Goal: Find contact information: Find contact information

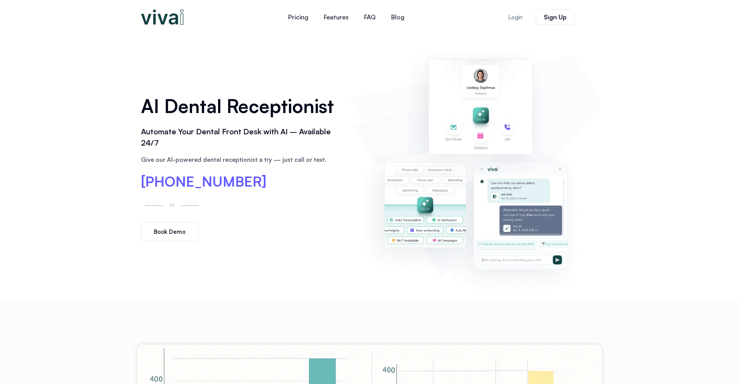
click at [174, 171] on div "Give our AI-powered dental receptionist a try — just call or text." at bounding box center [241, 164] width 200 height 19
click at [176, 179] on span "[PHONE_NUMBER]" at bounding box center [204, 182] width 126 height 14
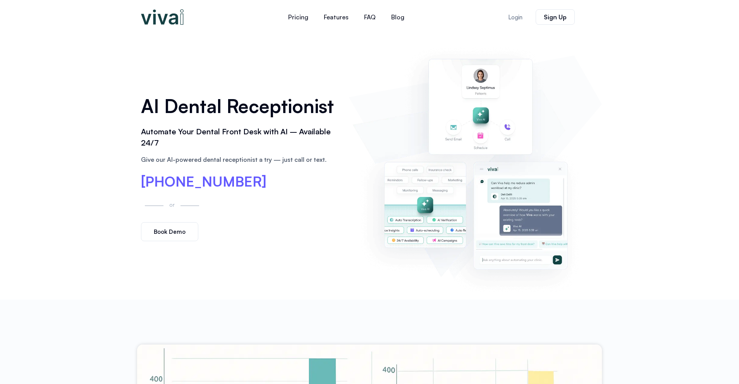
click at [184, 136] on h2 "Automate Your Dental Front Desk with AI – Available 24/7" at bounding box center [241, 137] width 200 height 22
click at [195, 121] on div "AI Dental Receptionist Automate Your Dental Front Desk with AI – Available 24/7…" at bounding box center [241, 167] width 208 height 157
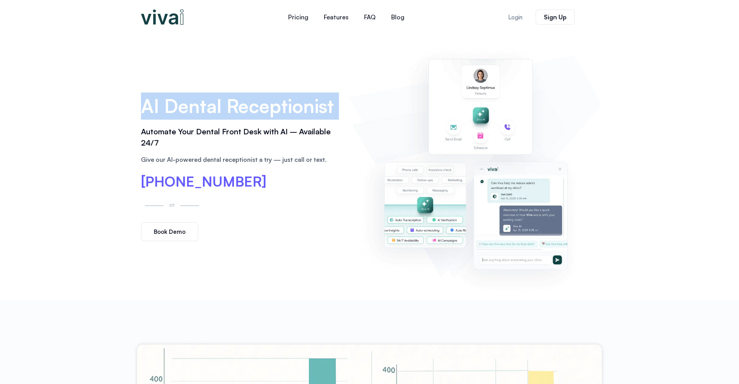
click at [195, 121] on div "AI Dental Receptionist Automate Your Dental Front Desk with AI – Available 24/7…" at bounding box center [241, 167] width 208 height 157
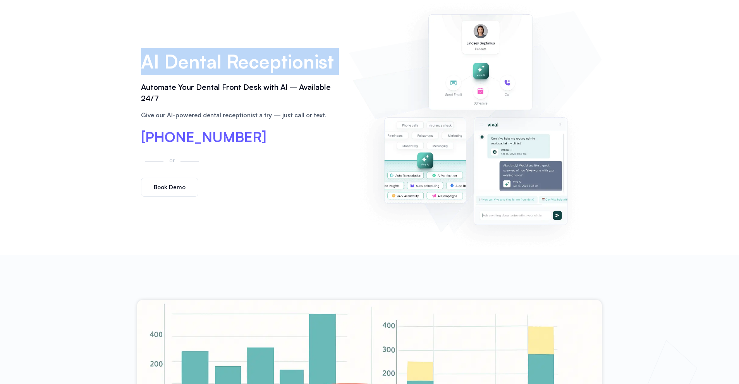
scroll to position [45, 0]
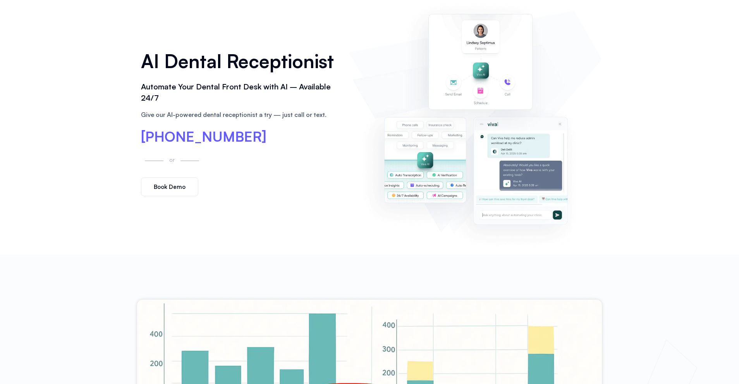
click at [197, 132] on span "[PHONE_NUMBER]" at bounding box center [204, 137] width 126 height 14
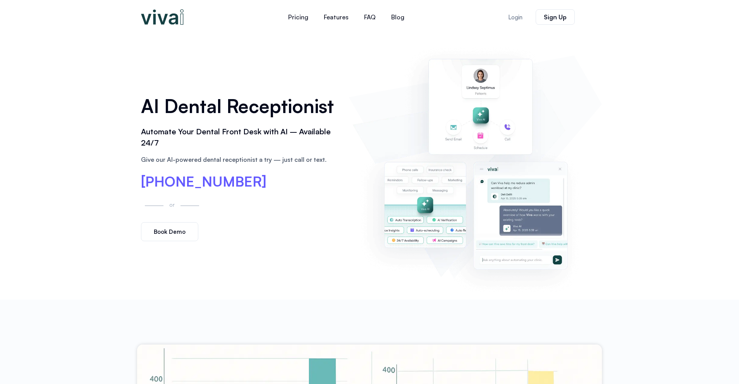
click at [216, 165] on div "Give our AI-powered dental receptionist a try — just call or text." at bounding box center [241, 164] width 200 height 19
click at [212, 138] on h2 "Automate Your Dental Front Desk with AI – Available 24/7" at bounding box center [241, 137] width 200 height 22
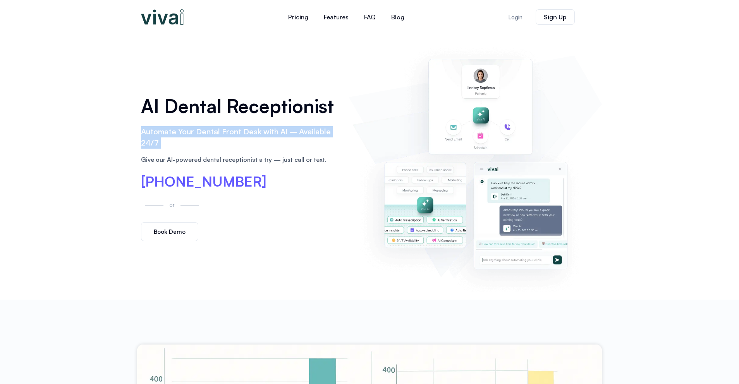
click at [212, 138] on h2 "Automate Your Dental Front Desk with AI – Available 24/7" at bounding box center [241, 137] width 200 height 22
click at [206, 106] on h1 "AI Dental Receptionist" at bounding box center [241, 106] width 200 height 27
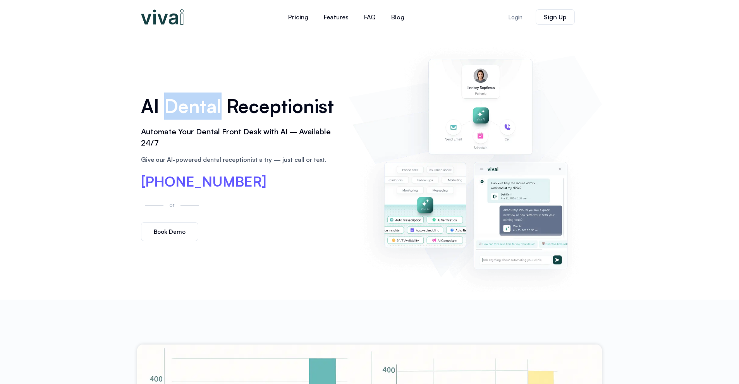
click at [206, 106] on h1 "AI Dental Receptionist" at bounding box center [241, 106] width 200 height 27
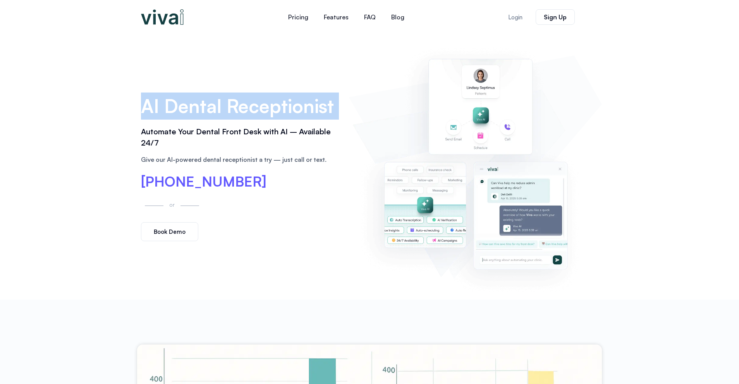
click at [206, 106] on h1 "AI Dental Receptionist" at bounding box center [241, 106] width 200 height 27
click at [193, 58] on div "AI Dental Receptionist Automate Your Dental Front Desk with AI – Available 24/7…" at bounding box center [369, 167] width 465 height 266
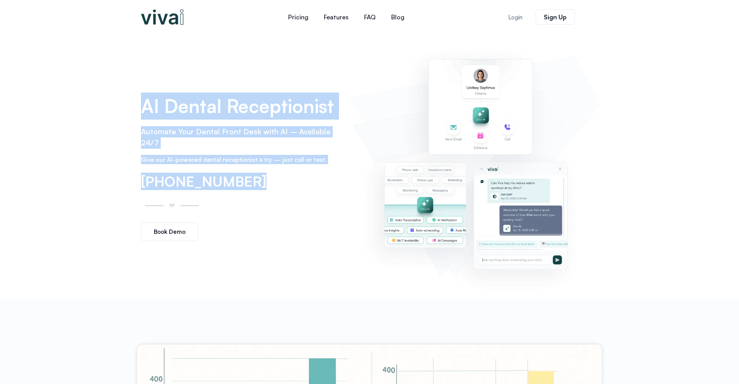
drag, startPoint x: 132, startPoint y: 76, endPoint x: 286, endPoint y: 205, distance: 200.8
click at [286, 205] on div "AI Dental Receptionist Automate Your Dental Front Desk with AI – Available 24/7…" at bounding box center [369, 167] width 739 height 266
click at [303, 19] on link "Pricing" at bounding box center [299, 17] width 36 height 19
click at [223, 171] on div "Give our AI-powered dental receptionist a try — just call or text." at bounding box center [241, 164] width 200 height 19
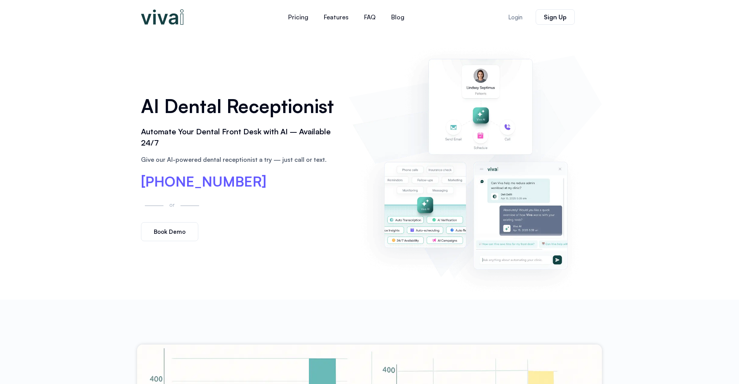
click at [223, 171] on div "Give our AI-powered dental receptionist a try — just call or text." at bounding box center [241, 164] width 200 height 19
click at [220, 177] on span "[PHONE_NUMBER]" at bounding box center [204, 182] width 126 height 14
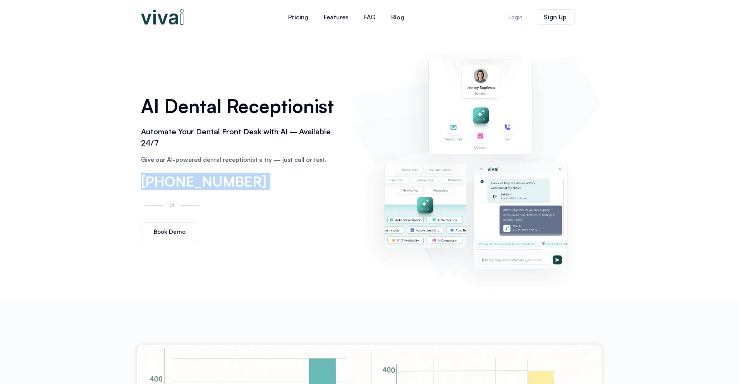
copy div "[PHONE_NUMBER] [PHONE_NUMBER]"
click at [207, 177] on span "[PHONE_NUMBER]" at bounding box center [204, 182] width 126 height 14
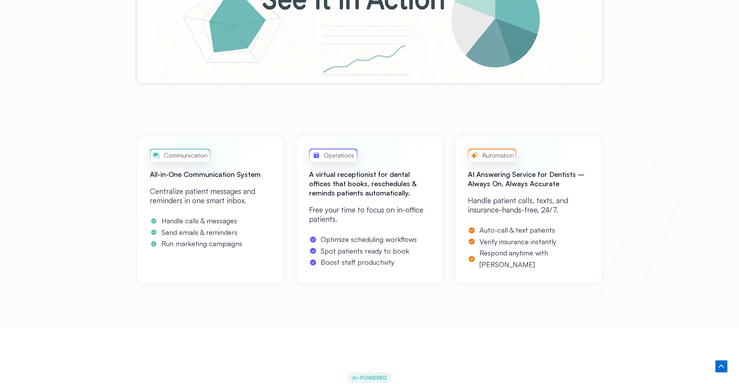
scroll to position [439, 0]
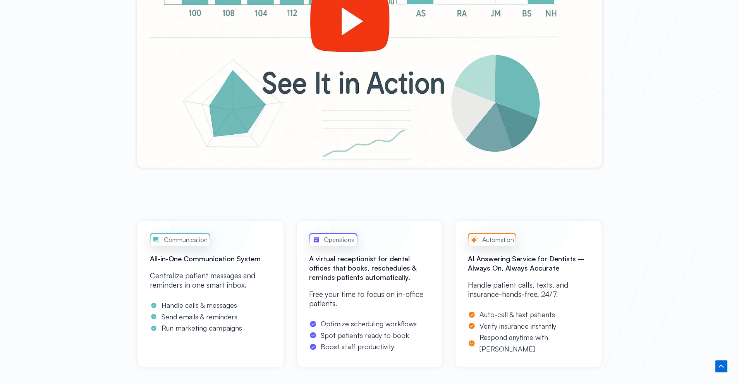
click at [456, 220] on div "Communication All-in-One Communication System Centralize patient messages and r…" at bounding box center [369, 313] width 739 height 200
